Goal: Check status: Check status

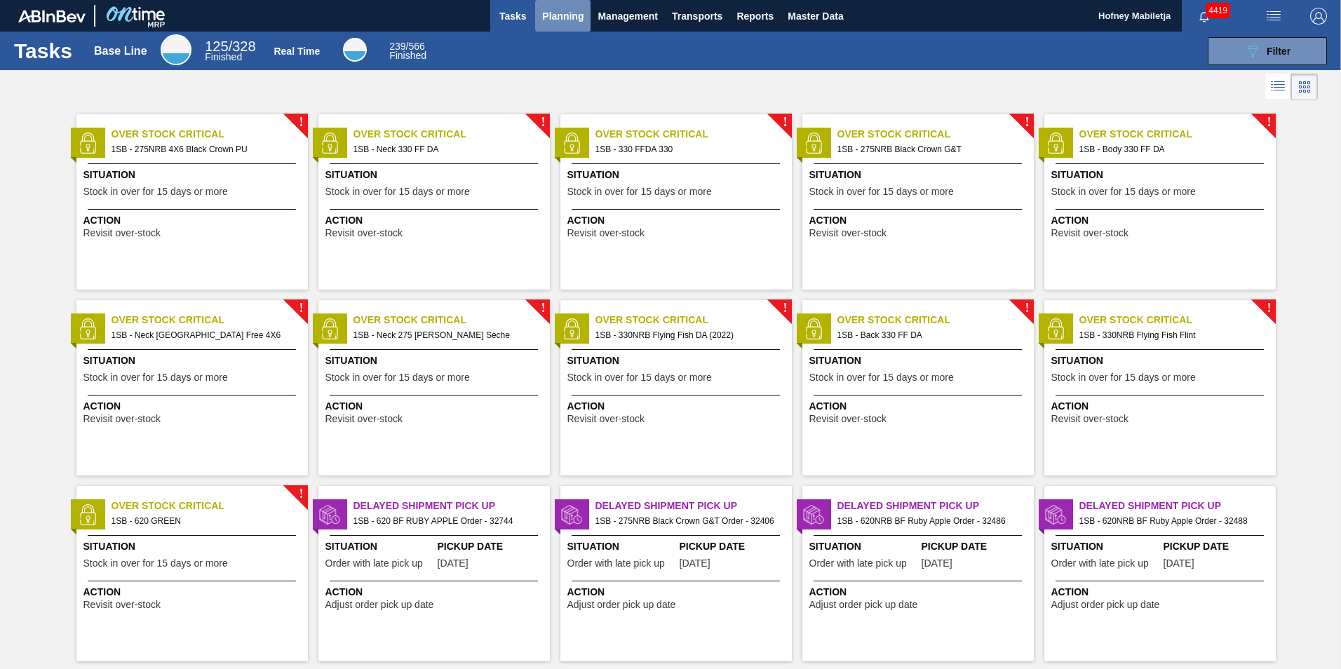
click at [563, 14] on span "Planning" at bounding box center [562, 16] width 41 height 17
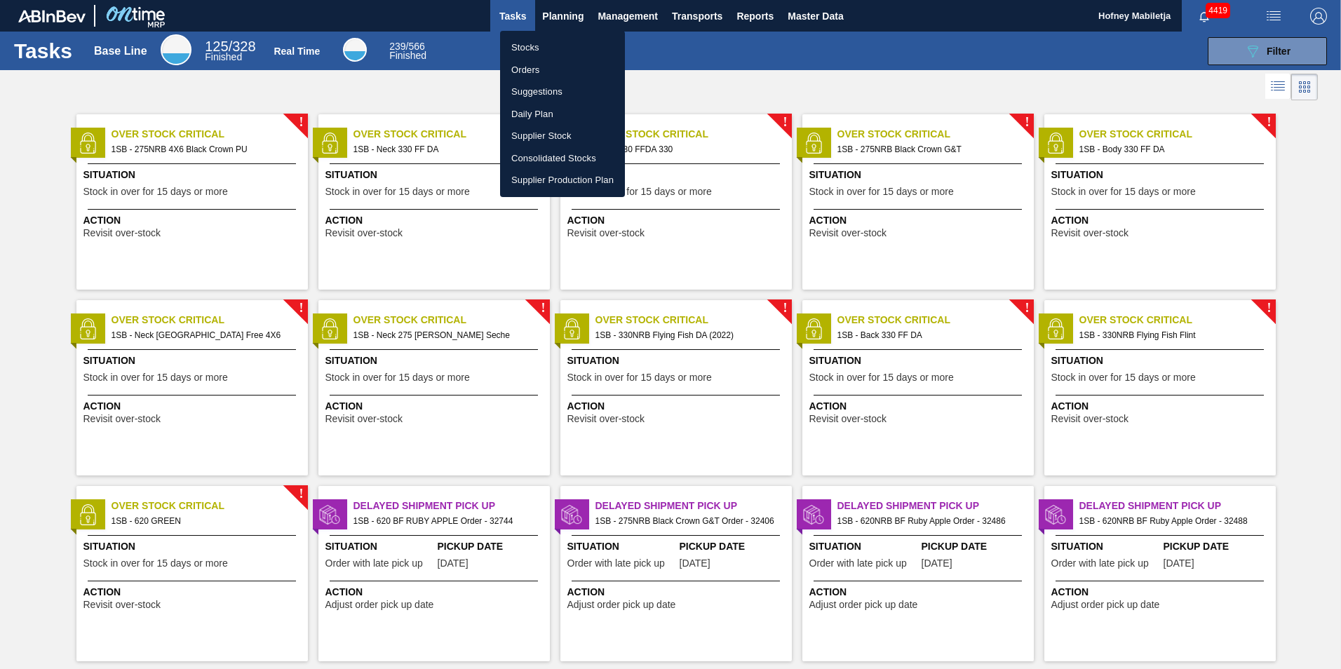
click at [533, 51] on li "Stocks" at bounding box center [562, 47] width 125 height 22
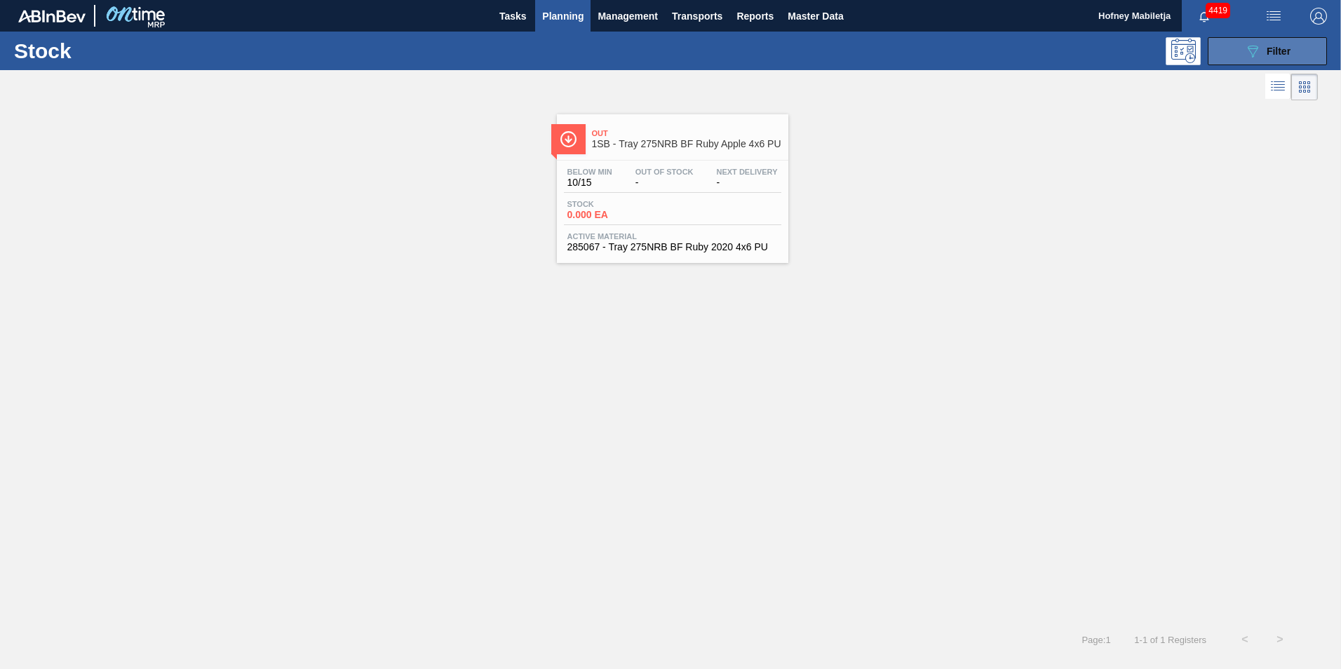
click at [1286, 50] on span "Filter" at bounding box center [1279, 51] width 24 height 11
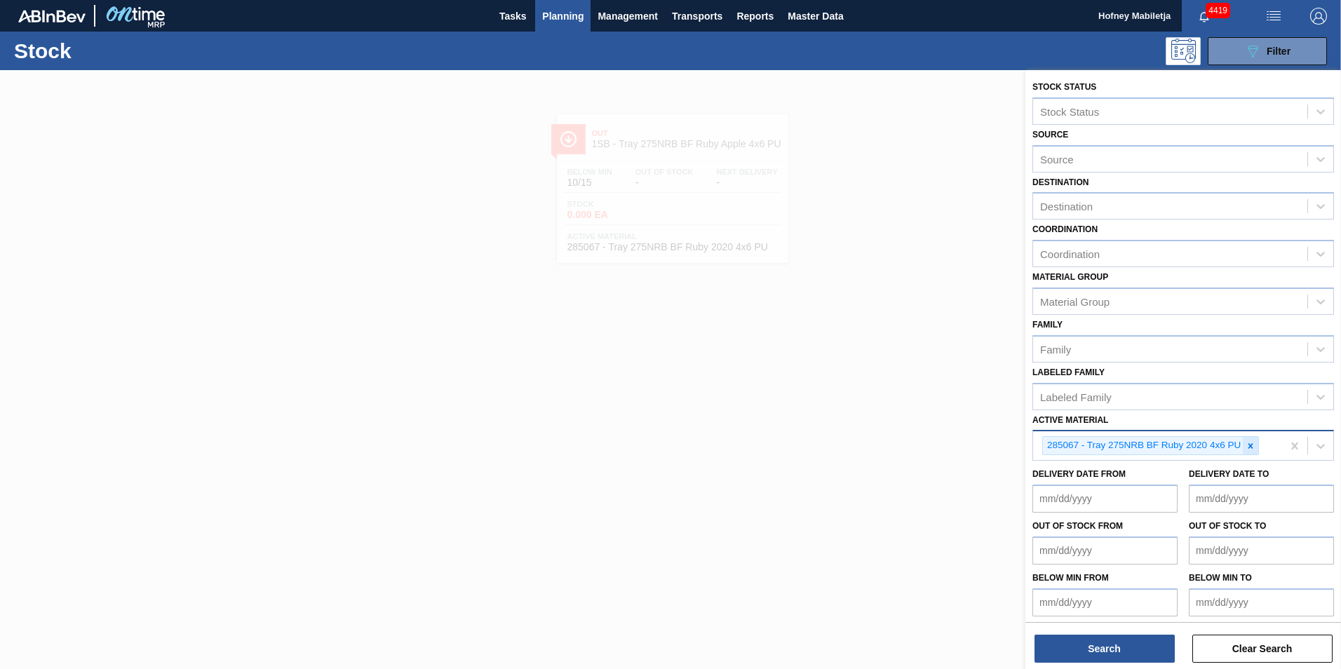
click at [1251, 448] on icon at bounding box center [1251, 446] width 10 height 10
paste Material "285067"
type Material "285067"
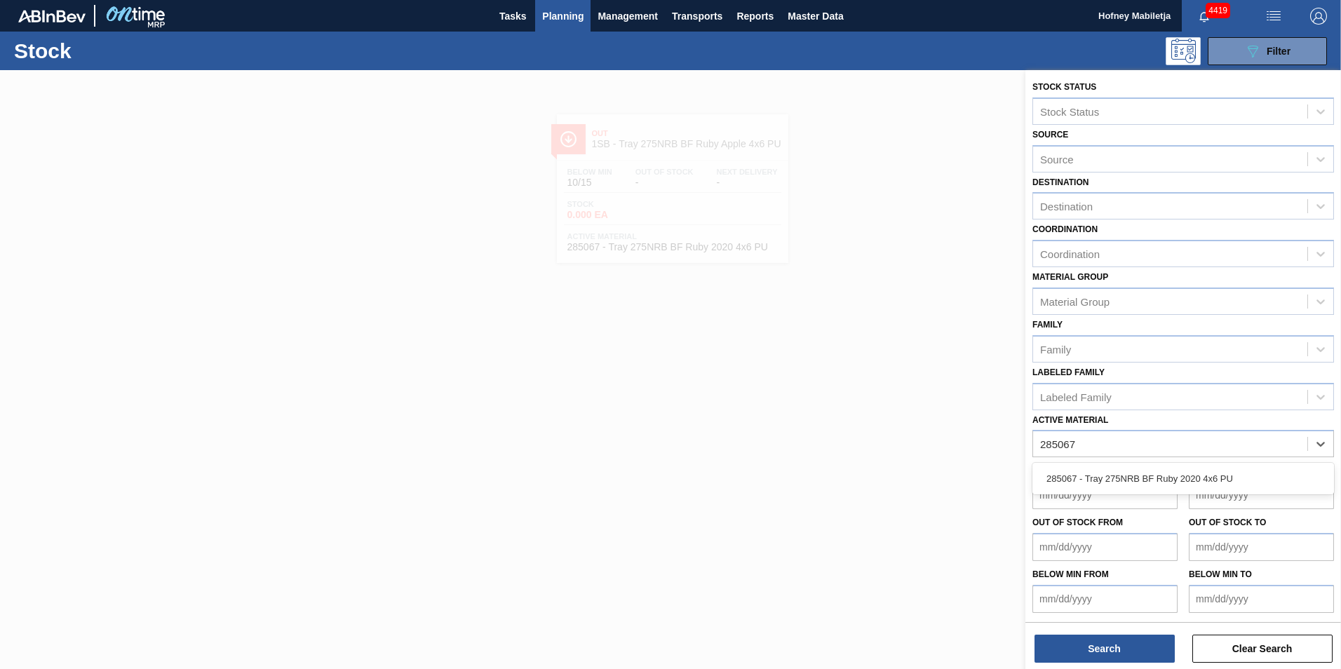
click at [1175, 480] on div "285067 - Tray 275NRB BF Ruby 2020 4x6 PU" at bounding box center [1184, 479] width 302 height 26
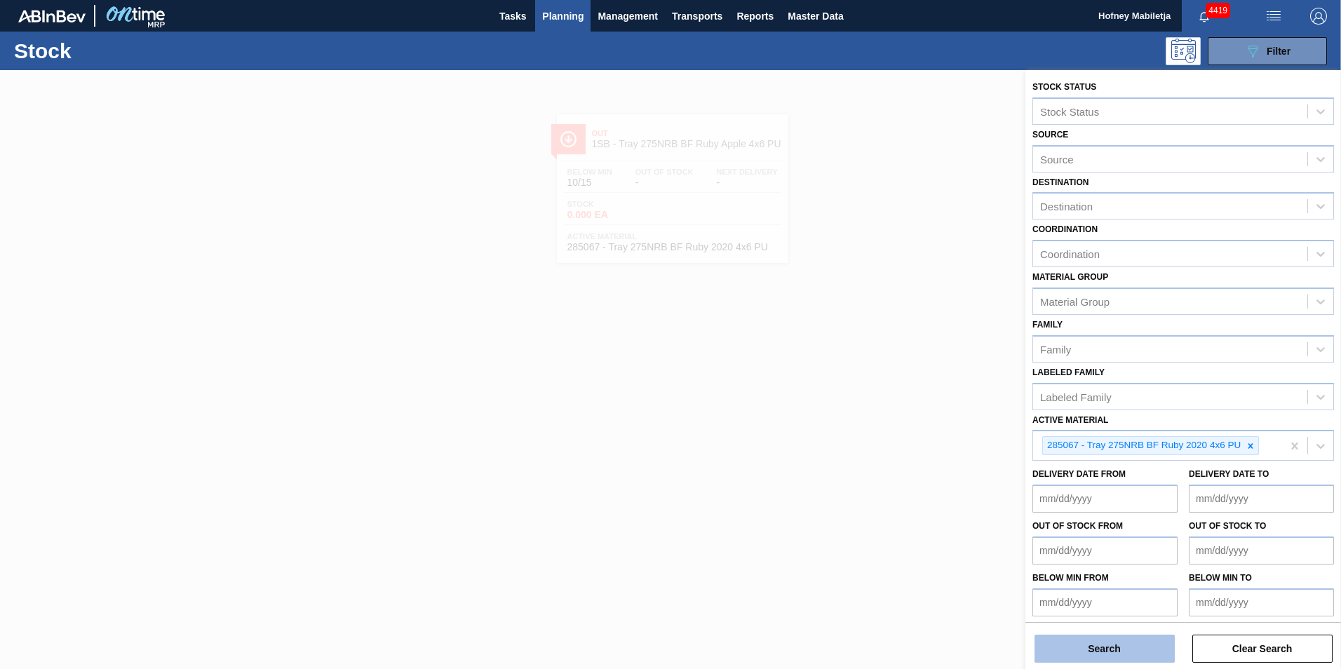
click at [1132, 650] on button "Search" at bounding box center [1105, 649] width 140 height 28
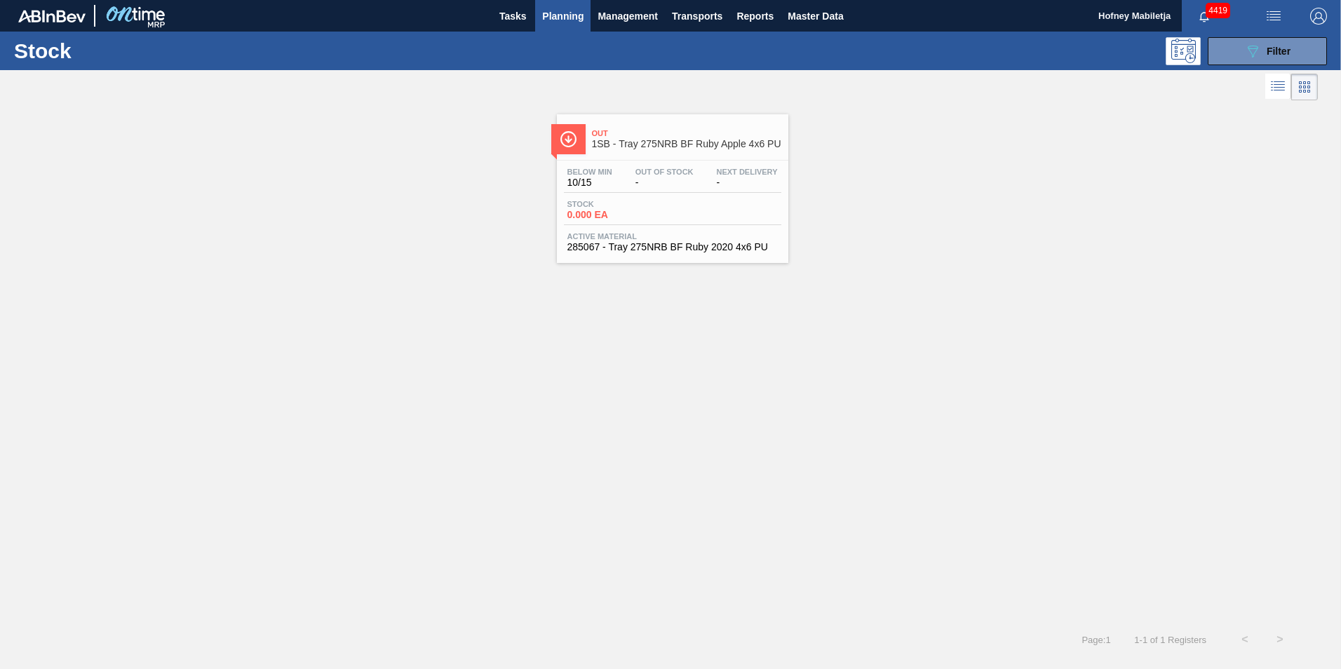
click at [678, 215] on div "Stock 0.000 EA" at bounding box center [672, 212] width 217 height 25
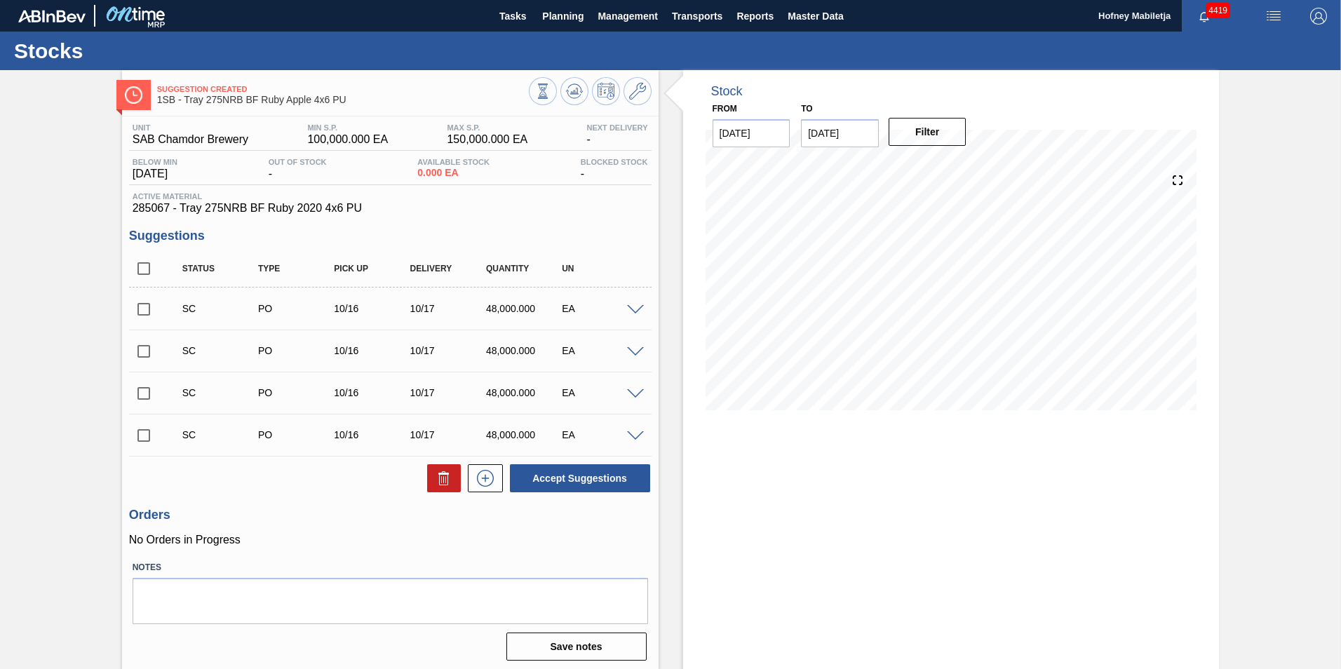
click at [144, 436] on input "checkbox" at bounding box center [143, 435] width 29 height 29
checkbox input "true"
click at [138, 390] on input "checkbox" at bounding box center [143, 393] width 29 height 29
checkbox input "true"
click at [145, 351] on input "checkbox" at bounding box center [143, 351] width 29 height 29
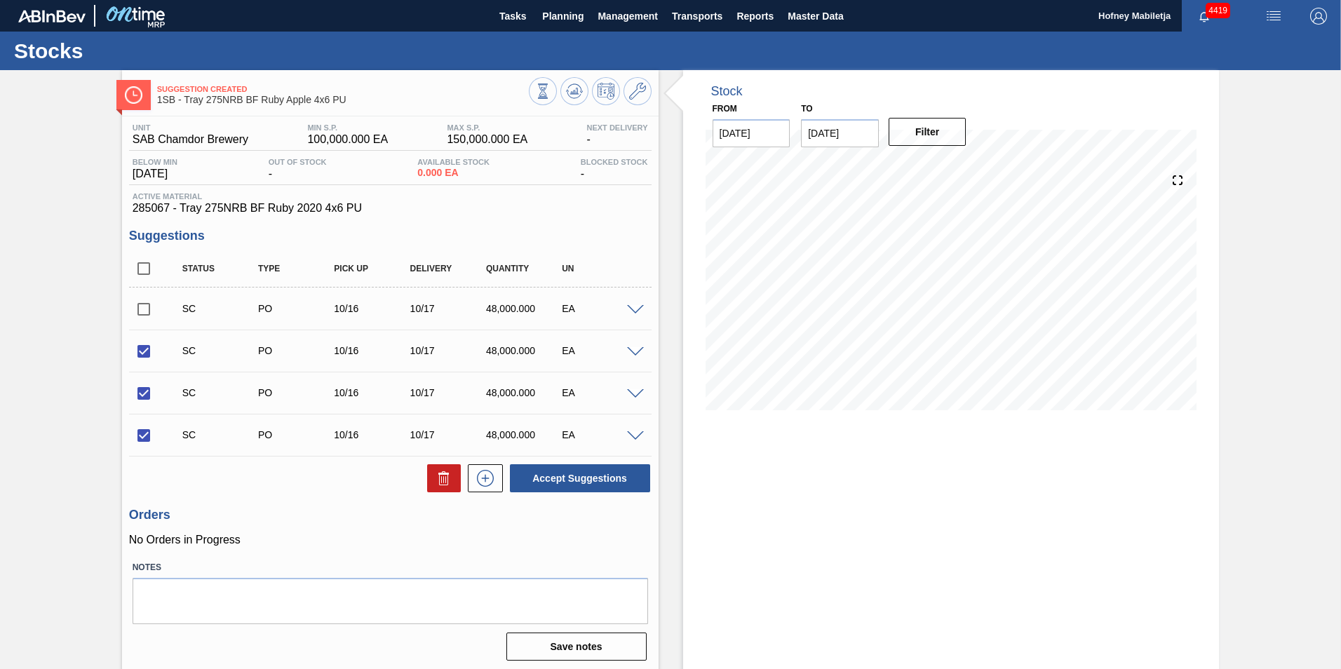
click at [149, 348] on input "checkbox" at bounding box center [143, 351] width 29 height 29
checkbox input "false"
drag, startPoint x: 140, startPoint y: 389, endPoint x: 141, endPoint y: 408, distance: 19.7
click at [140, 389] on input "checkbox" at bounding box center [143, 393] width 29 height 29
checkbox input "false"
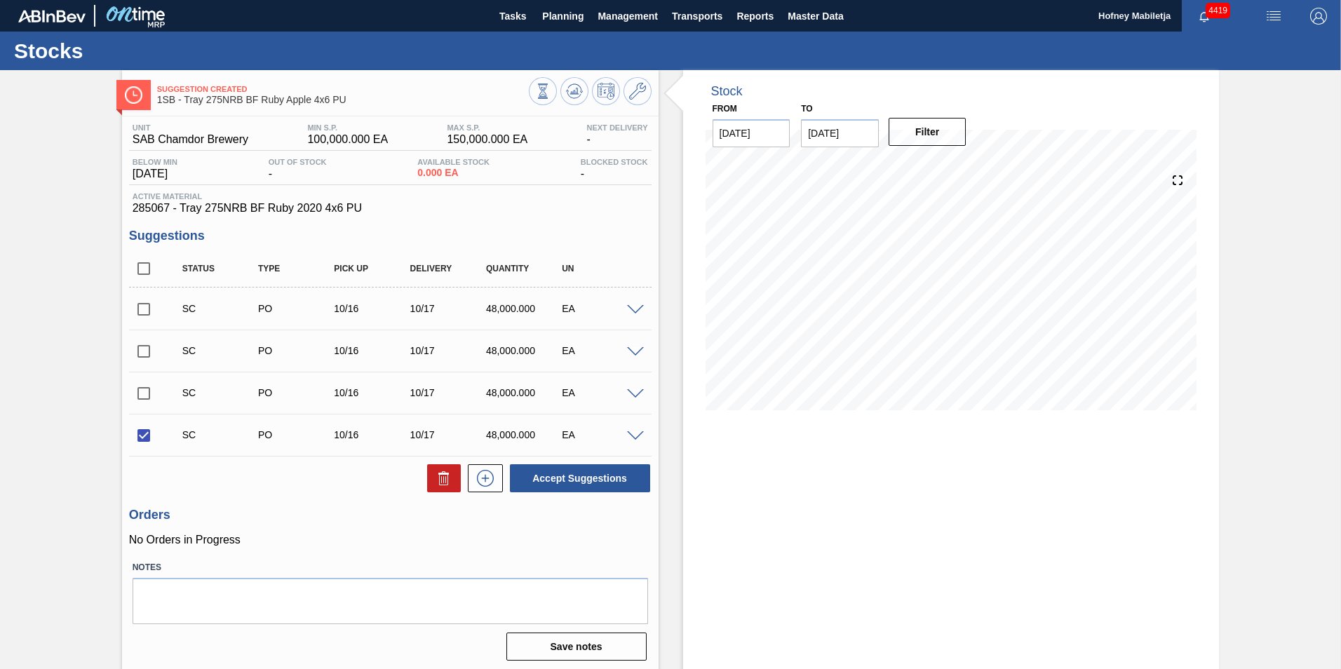
click at [141, 429] on input "checkbox" at bounding box center [143, 435] width 29 height 29
checkbox input "false"
